Goal: Information Seeking & Learning: Learn about a topic

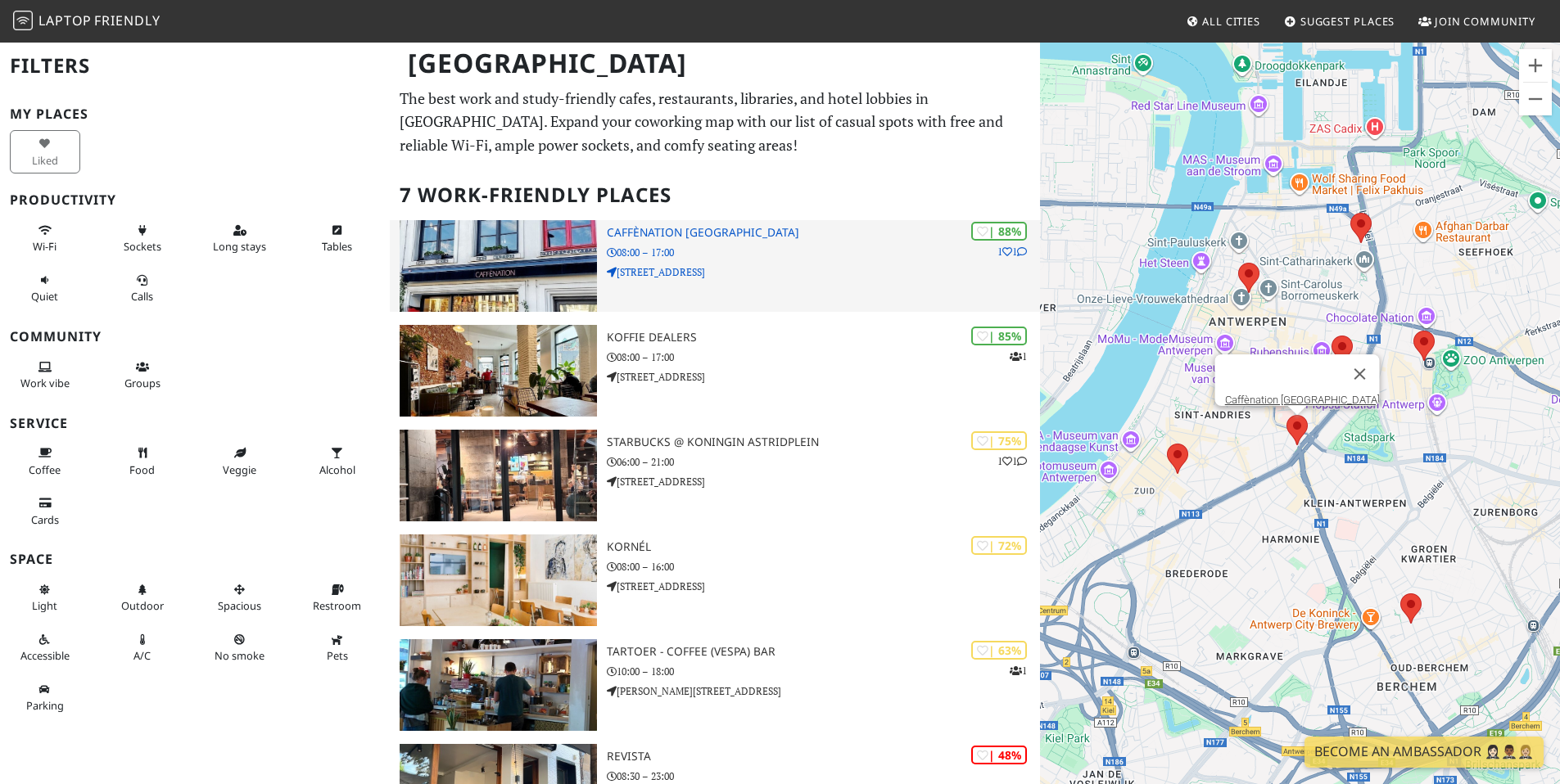
click at [663, 231] on h3 "Caffènation [GEOGRAPHIC_DATA]" at bounding box center [823, 233] width 433 height 14
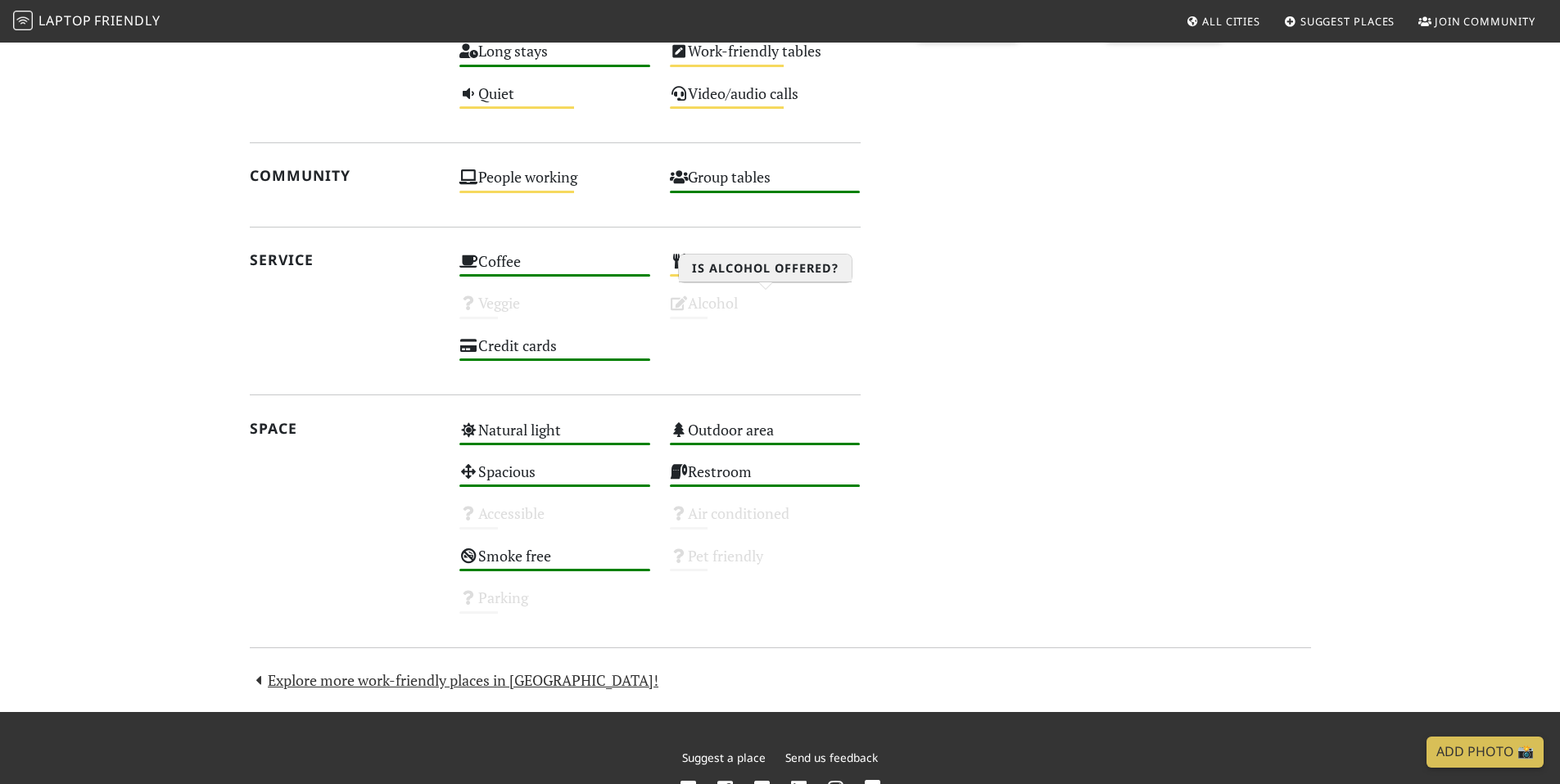
scroll to position [485, 0]
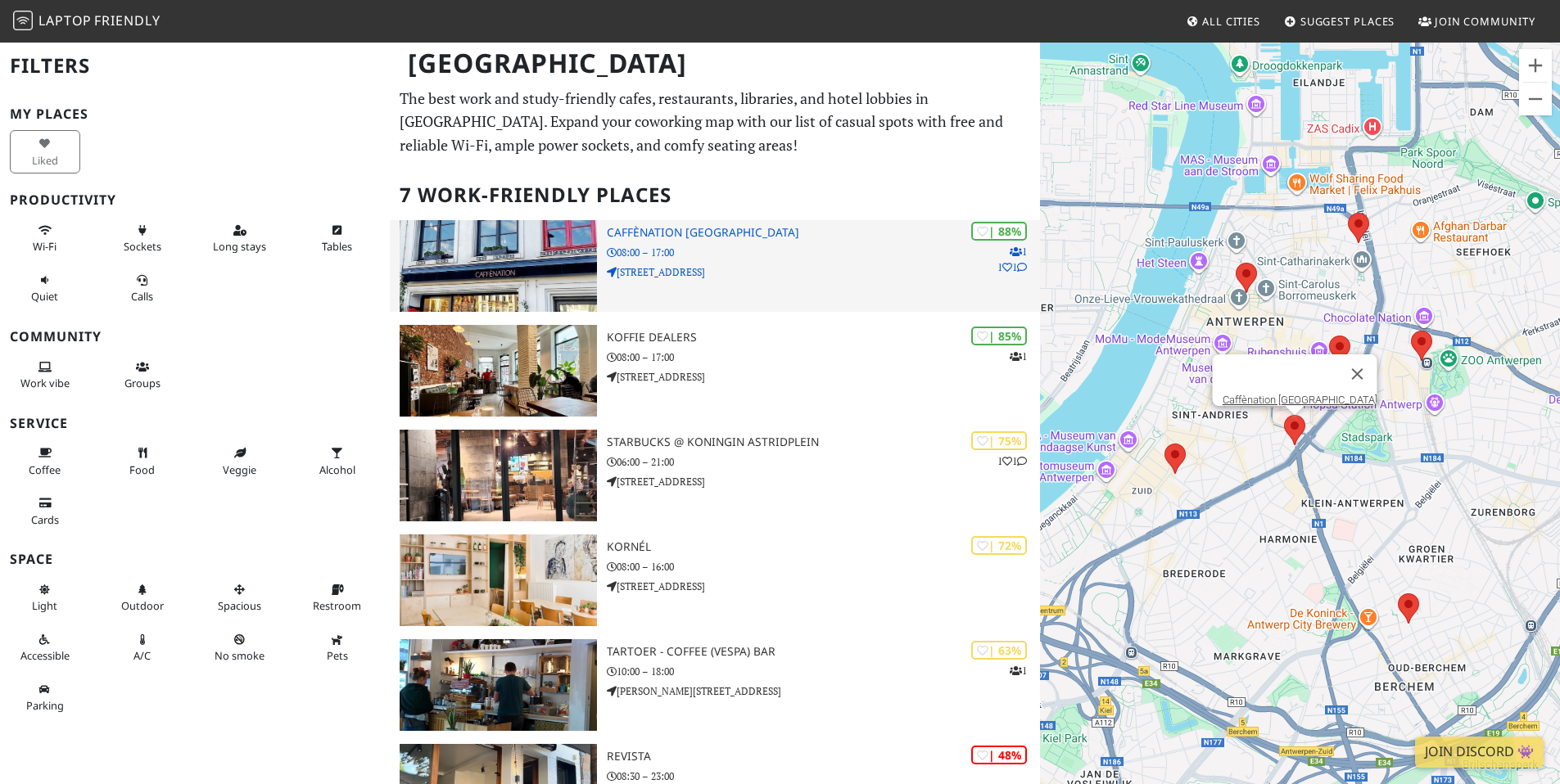
click at [1021, 263] on icon at bounding box center [1022, 268] width 10 height 10
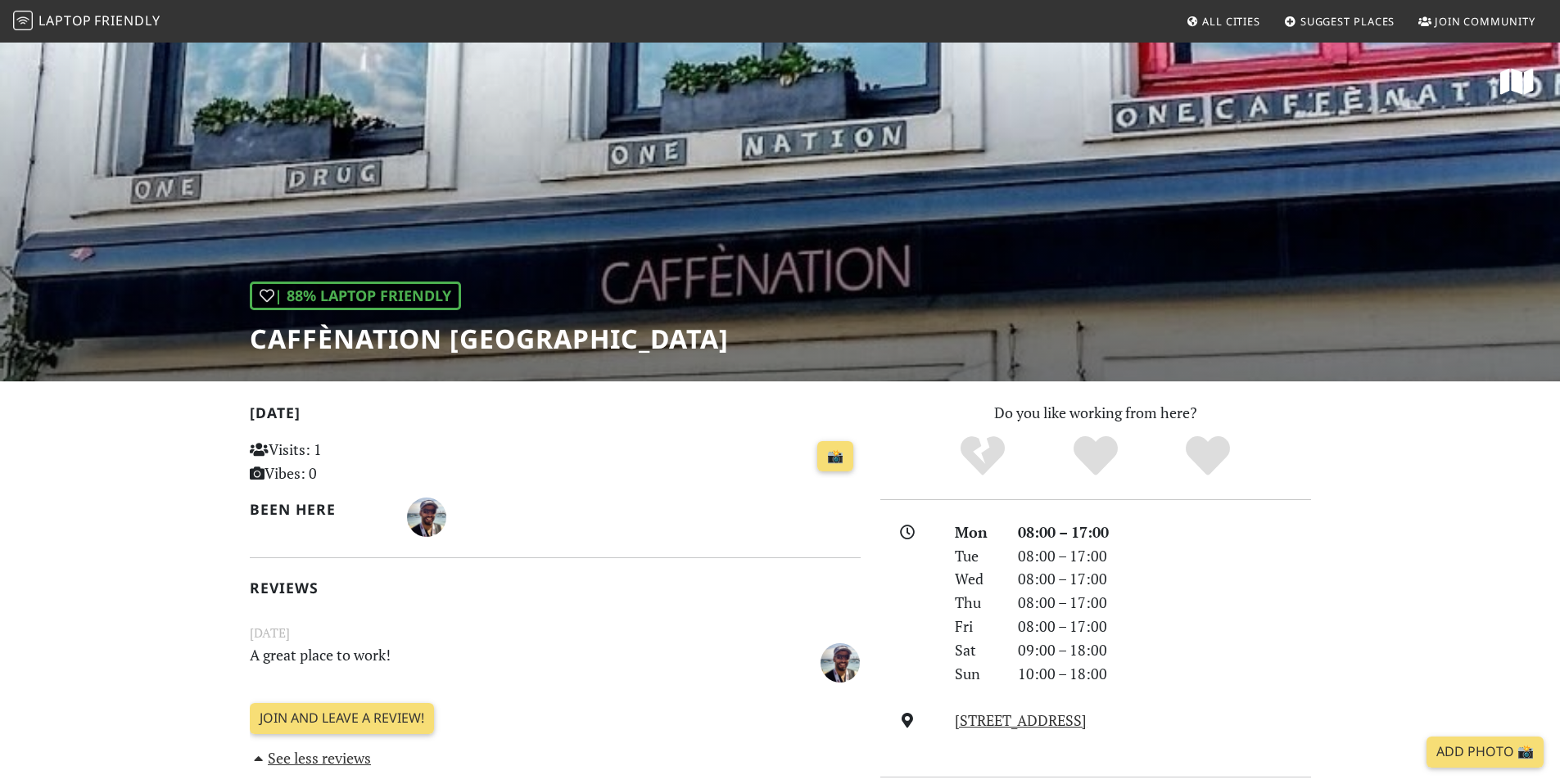
click at [697, 274] on div "| 88% Laptop Friendly Caffènation Antwerp City Center" at bounding box center [780, 211] width 1560 height 341
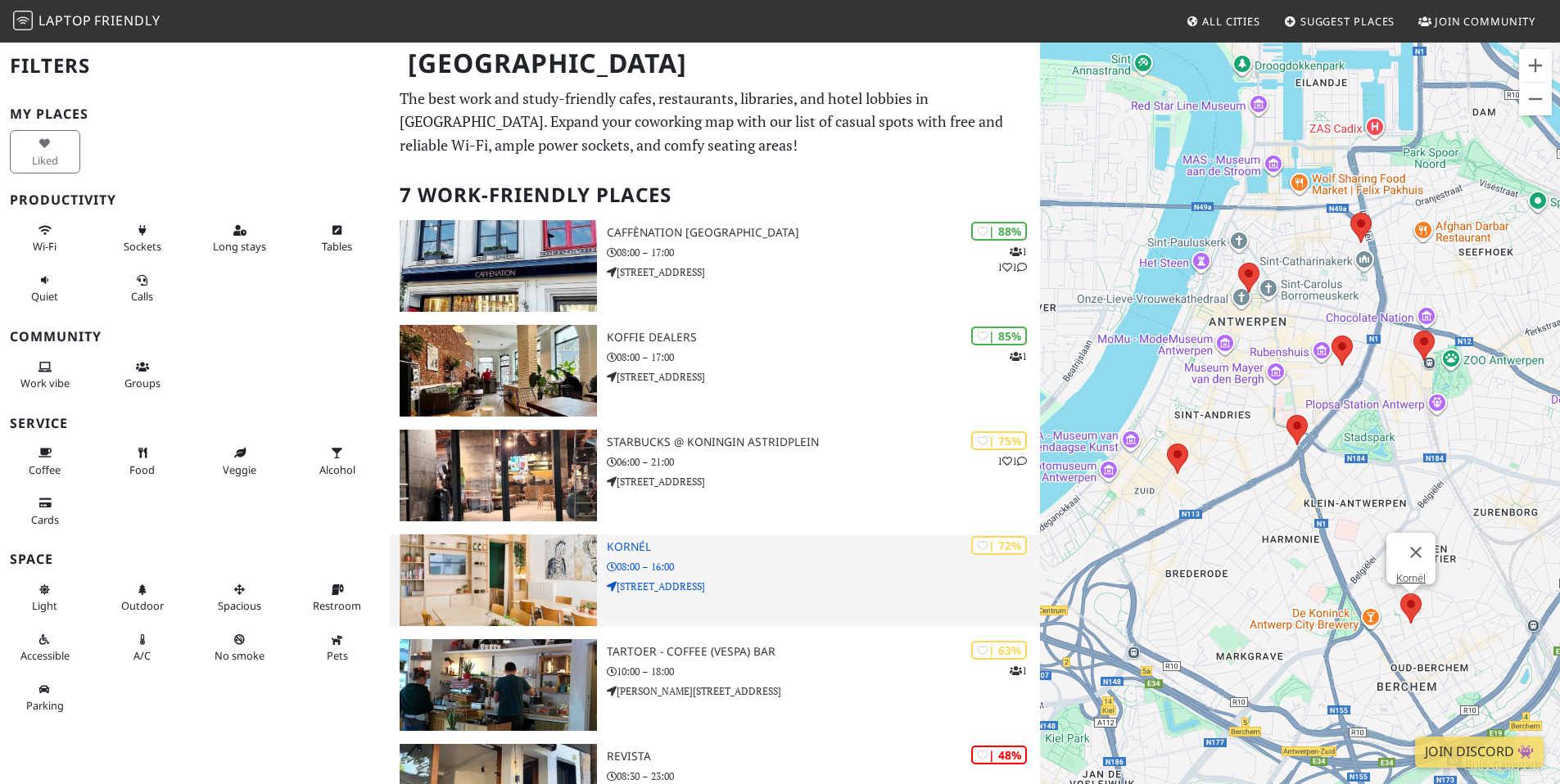
click at [636, 544] on h3 "Kornél" at bounding box center [823, 547] width 433 height 14
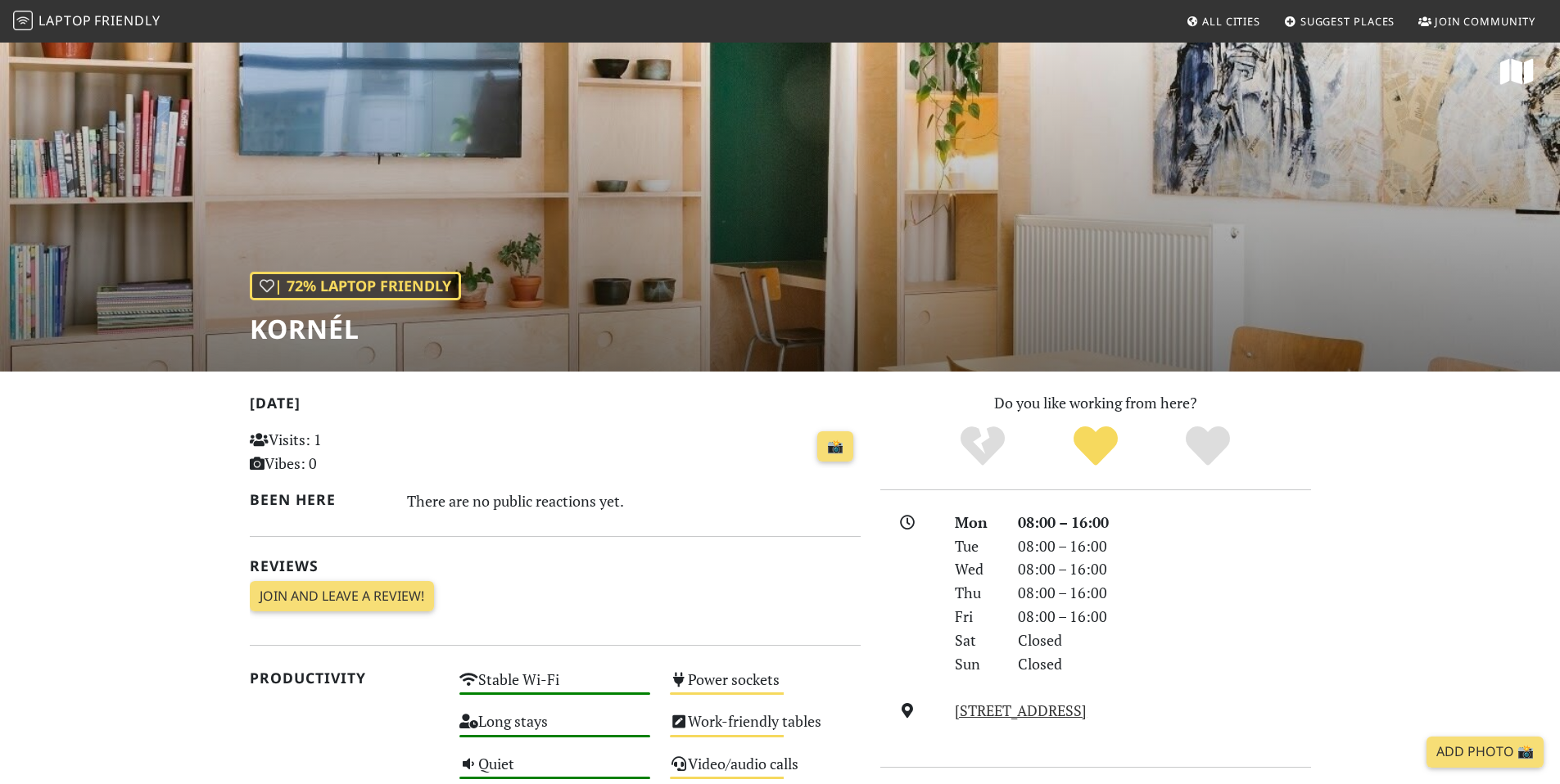
scroll to position [22, 0]
